Goal: Navigation & Orientation: Understand site structure

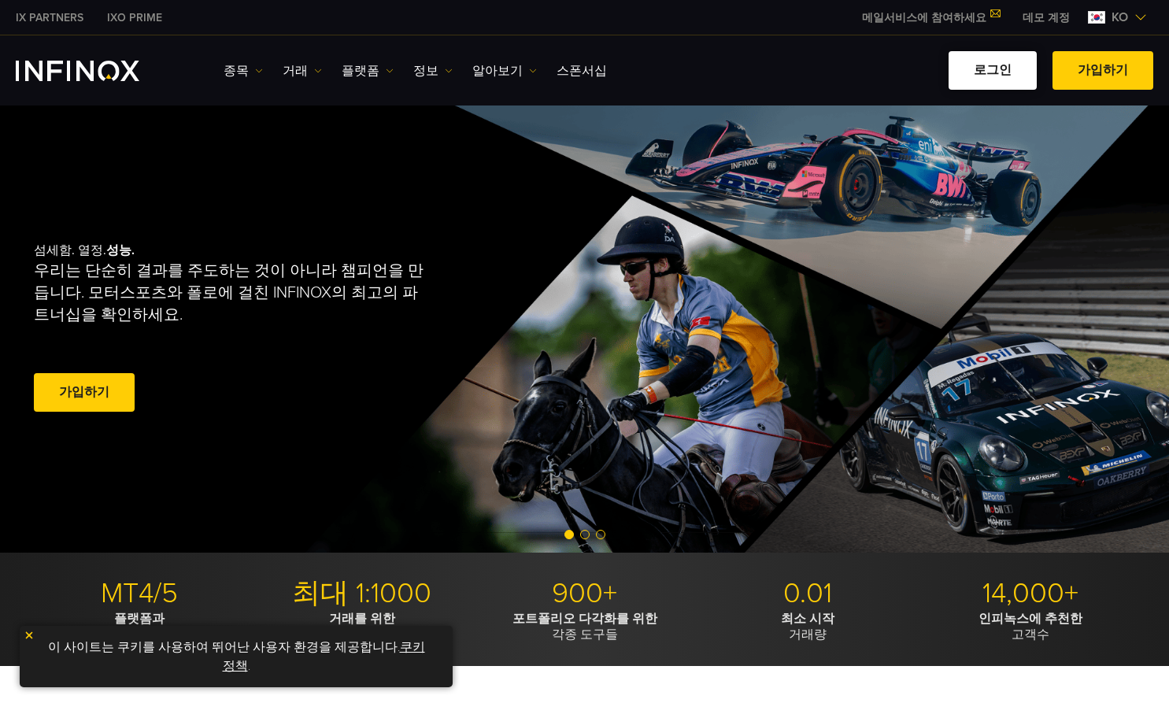
drag, startPoint x: 0, startPoint y: 0, endPoint x: 997, endPoint y: 81, distance: 999.8
click at [997, 81] on link "로그인" at bounding box center [993, 70] width 88 height 39
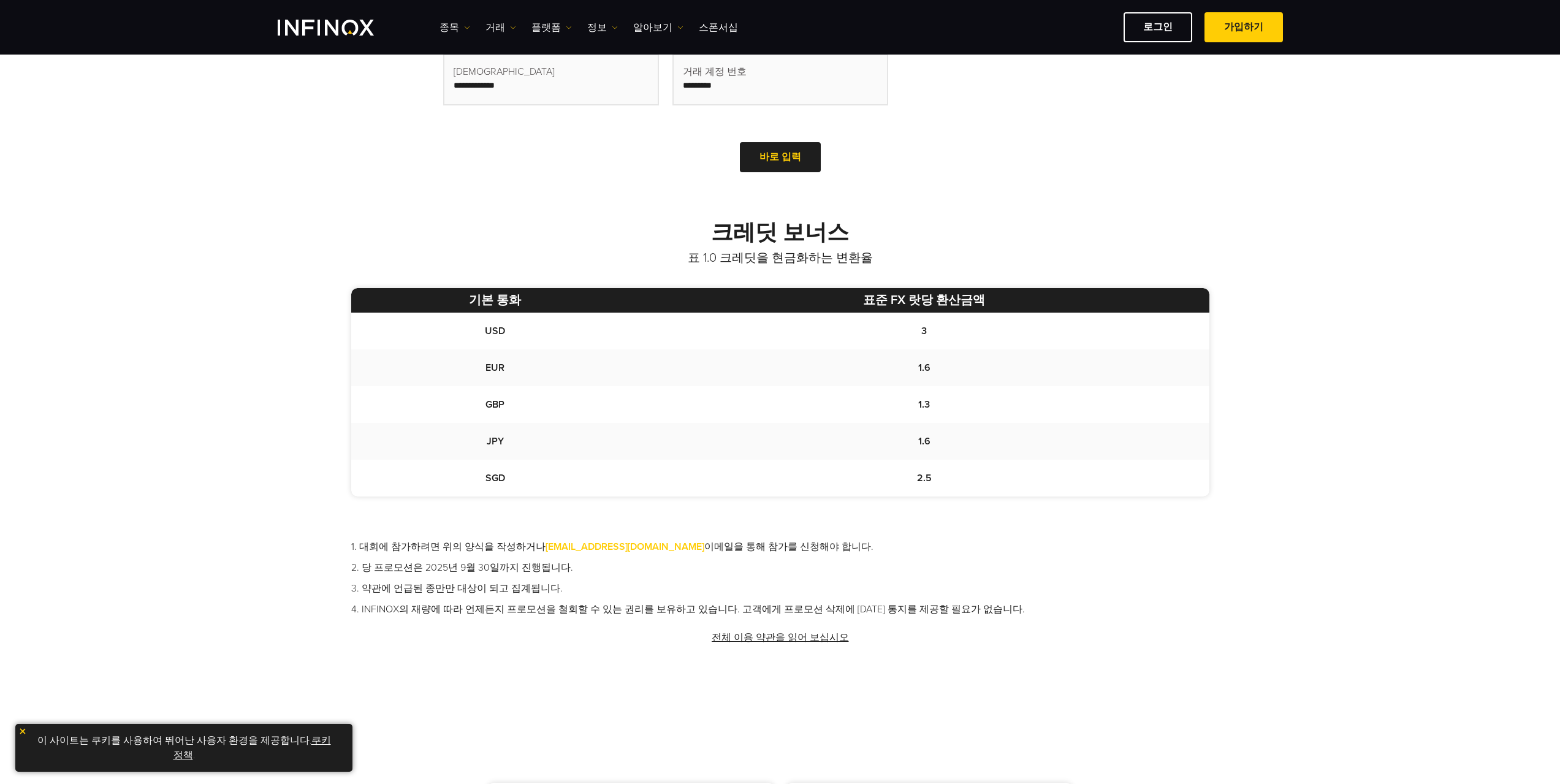
scroll to position [490, 0]
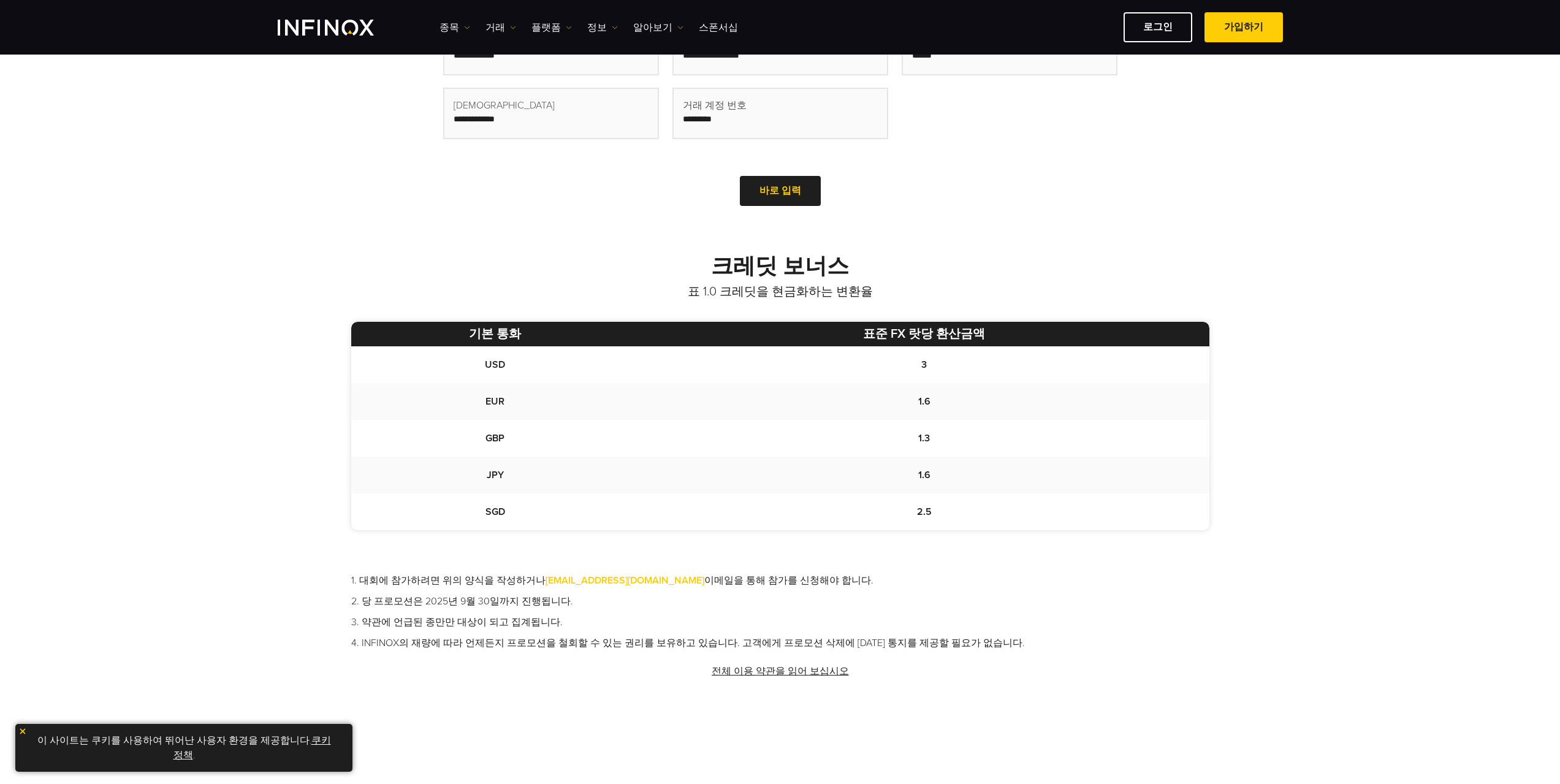
click at [346, 24] on img "INFINOX Logo" at bounding box center [326, 27] width 97 height 16
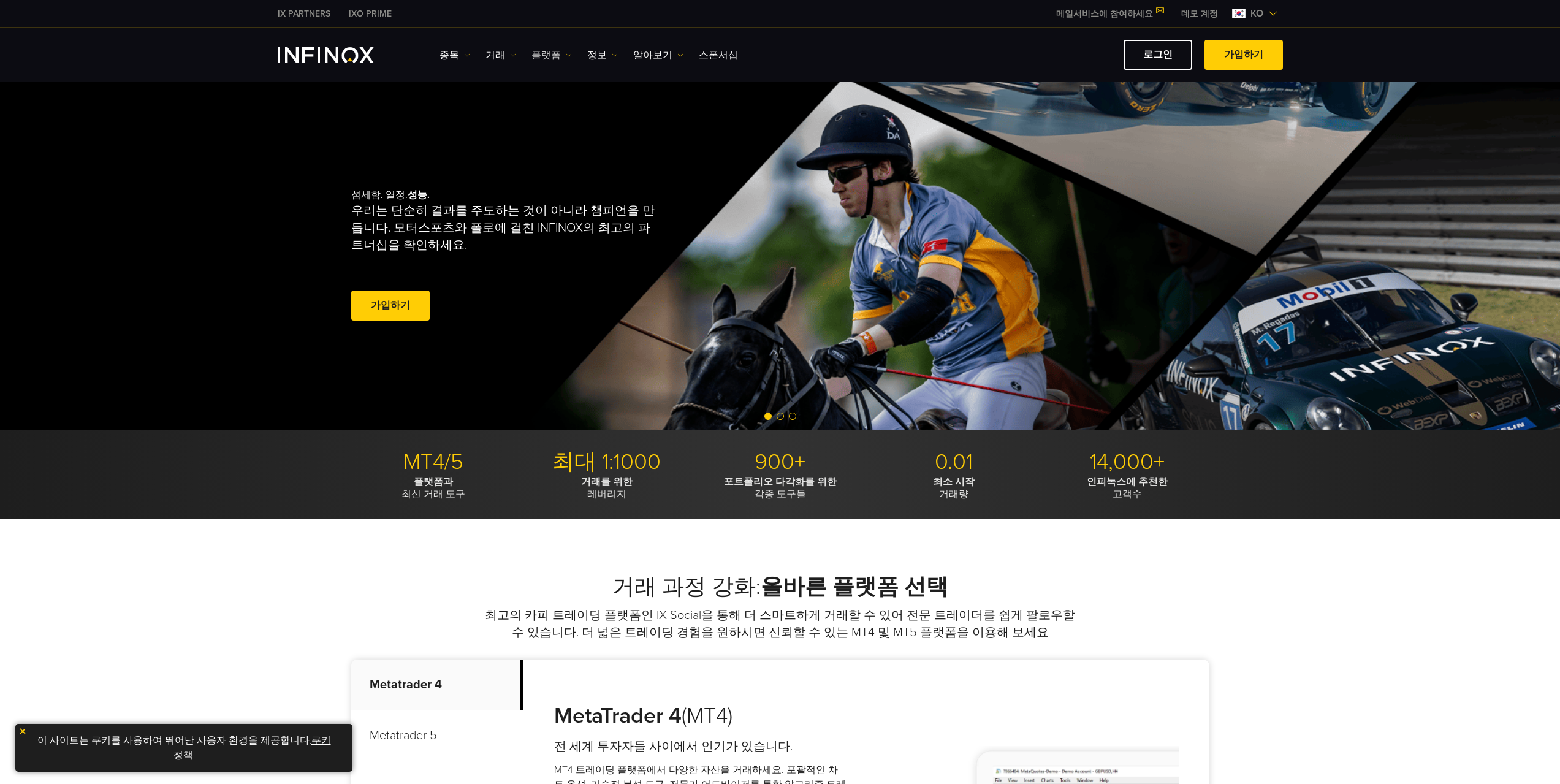
click at [554, 59] on link "플랫폼" at bounding box center [551, 54] width 40 height 15
click at [500, 55] on link "거래" at bounding box center [500, 54] width 30 height 15
click at [453, 54] on link "종목" at bounding box center [454, 54] width 30 height 15
click at [592, 59] on link "정보" at bounding box center [602, 54] width 30 height 15
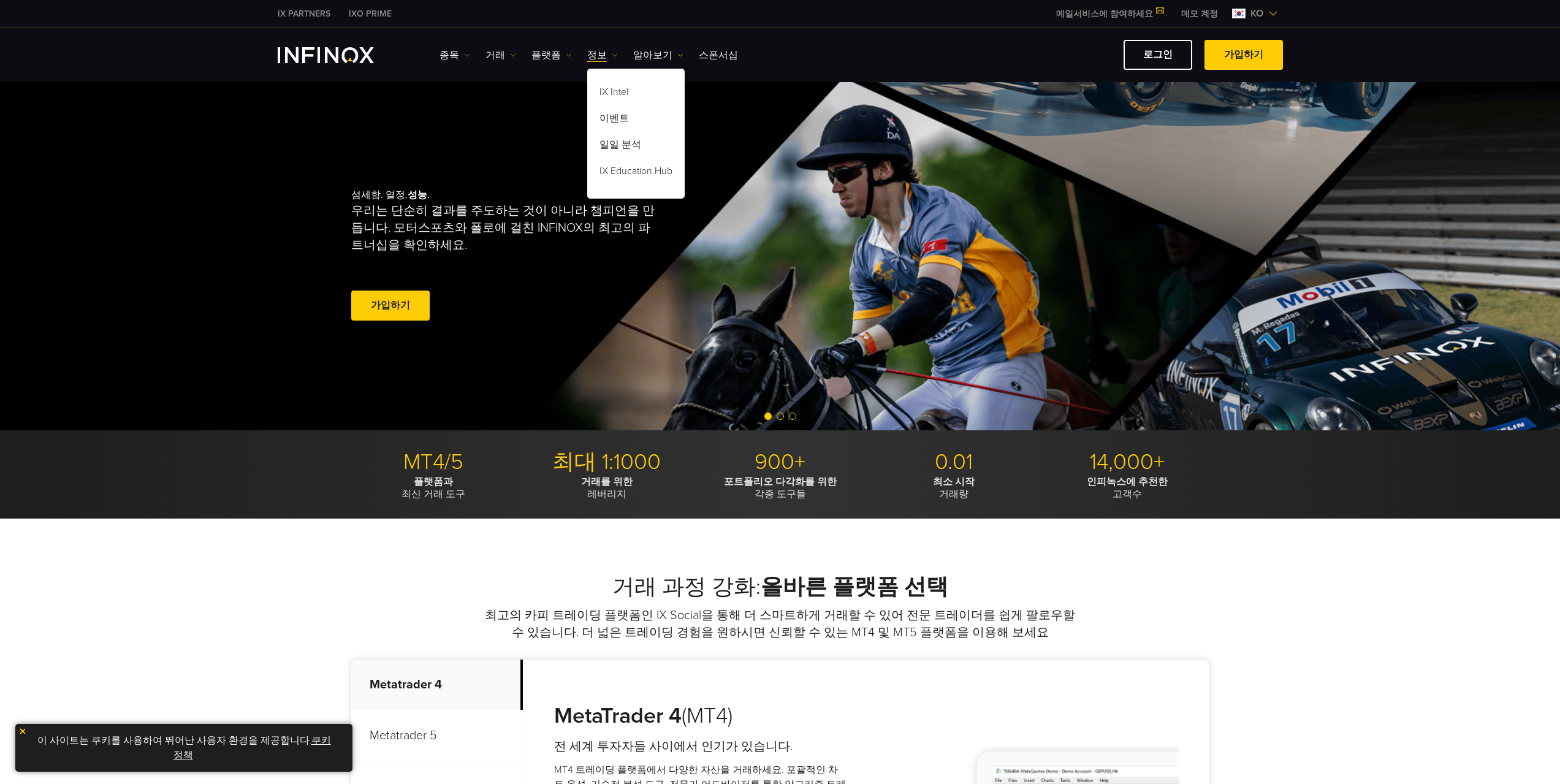
click at [636, 62] on div "IX Intel 이벤트 일일 분석 IX Education Hub" at bounding box center [636, 130] width 97 height 136
click at [641, 61] on link "알아보기" at bounding box center [658, 54] width 51 height 15
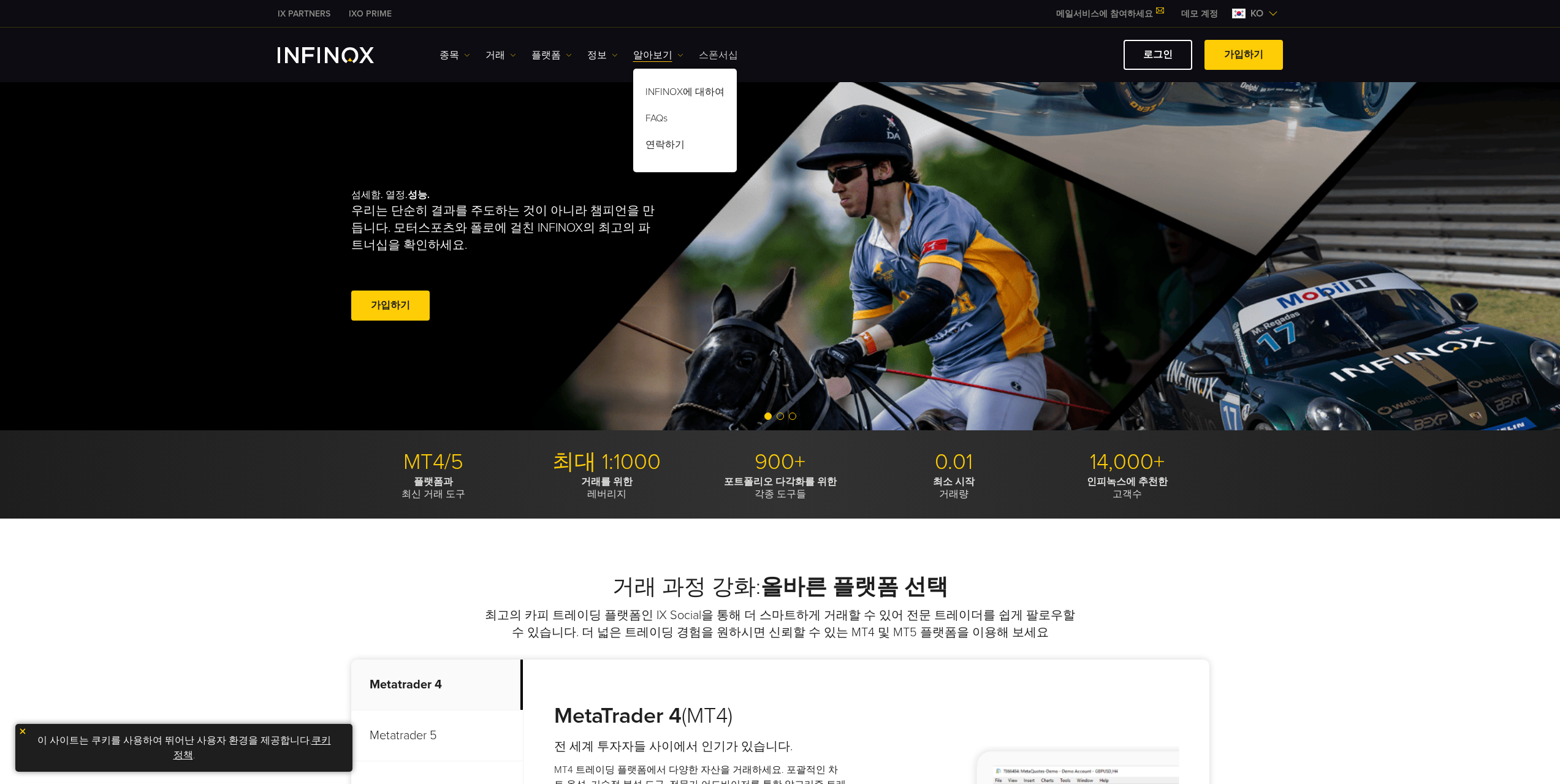
click at [699, 62] on link "스폰서십" at bounding box center [718, 54] width 39 height 15
click at [699, 59] on link "스폰서십" at bounding box center [718, 54] width 39 height 15
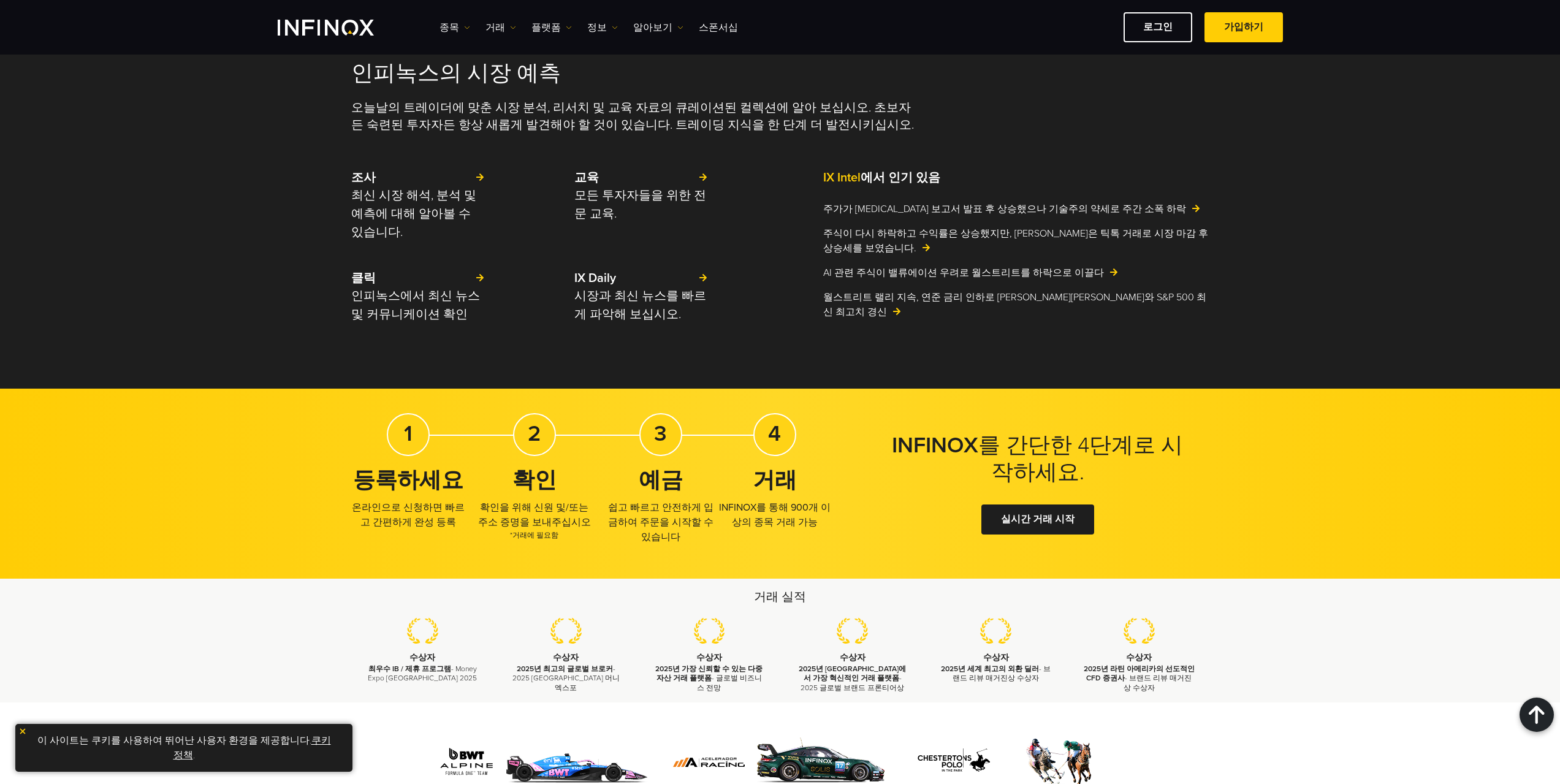
scroll to position [1269, 0]
